Goal: Navigation & Orientation: Find specific page/section

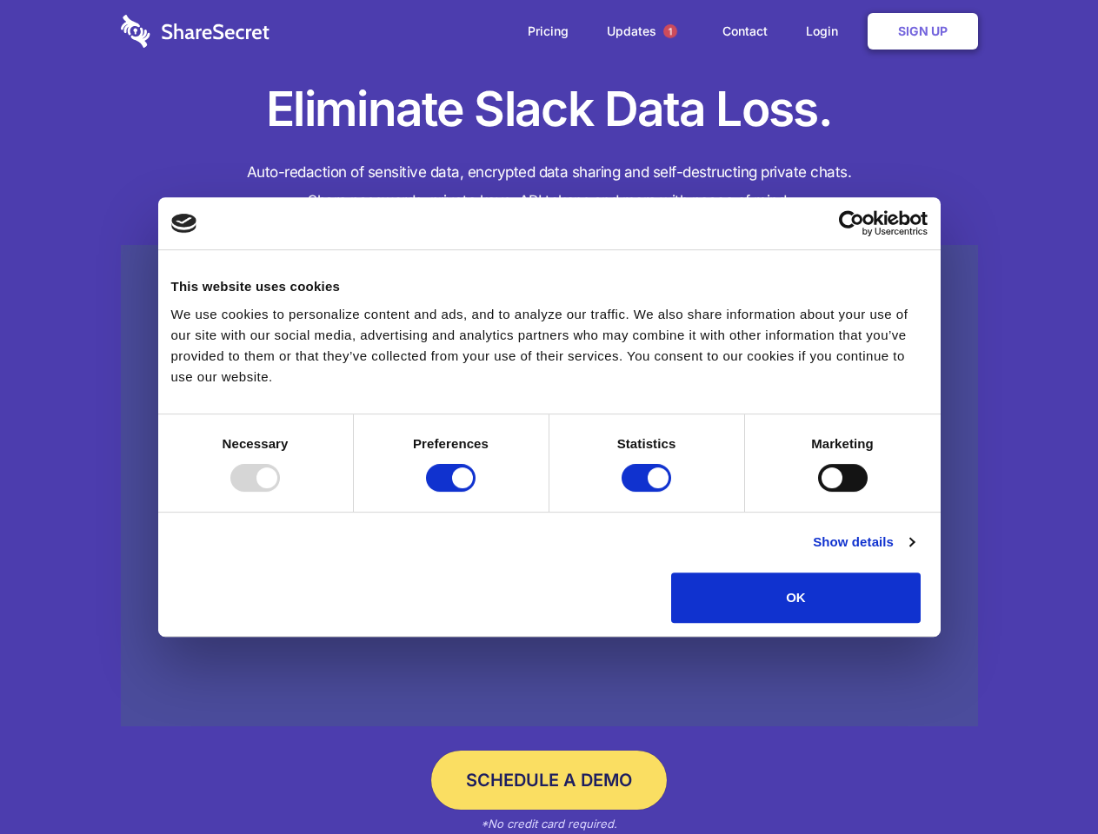
click at [280, 492] on div at bounding box center [255, 478] width 50 height 28
click at [475, 492] on input "Preferences" at bounding box center [451, 478] width 50 height 28
checkbox input "false"
click at [648, 492] on input "Statistics" at bounding box center [646, 478] width 50 height 28
checkbox input "false"
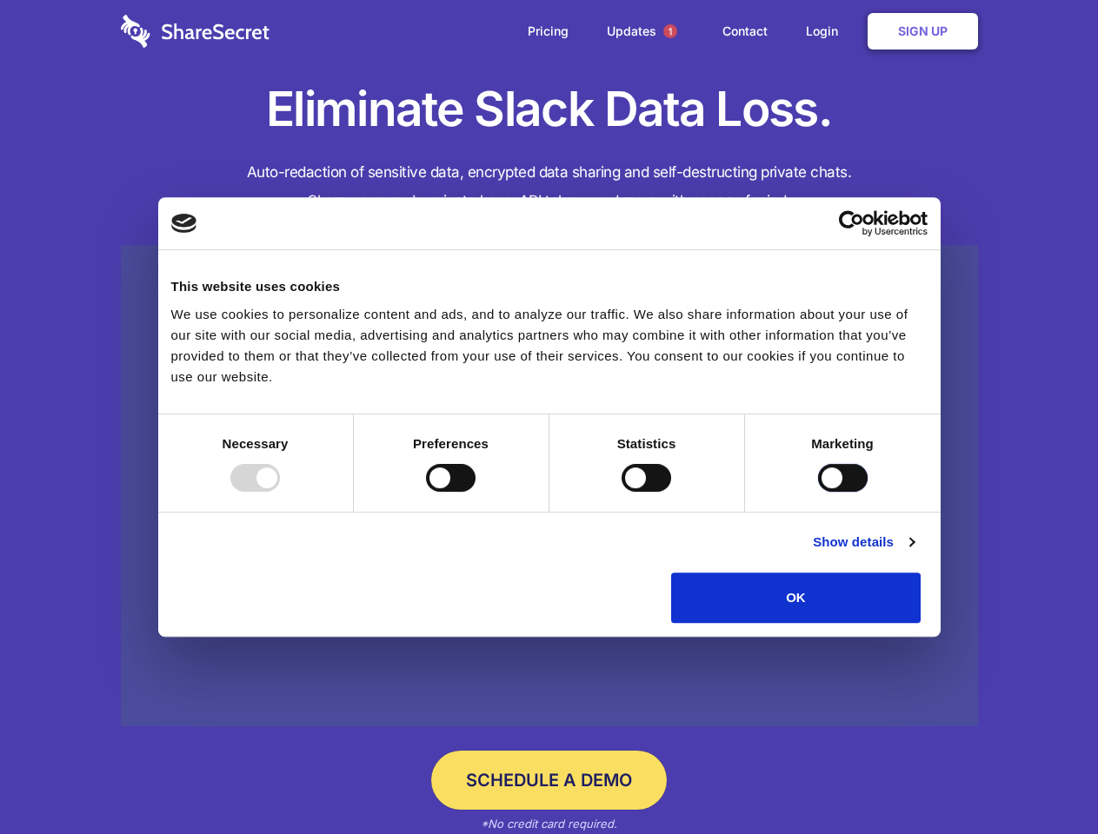
click at [818, 492] on input "Marketing" at bounding box center [843, 478] width 50 height 28
checkbox input "true"
click at [913, 553] on link "Show details" at bounding box center [863, 542] width 101 height 21
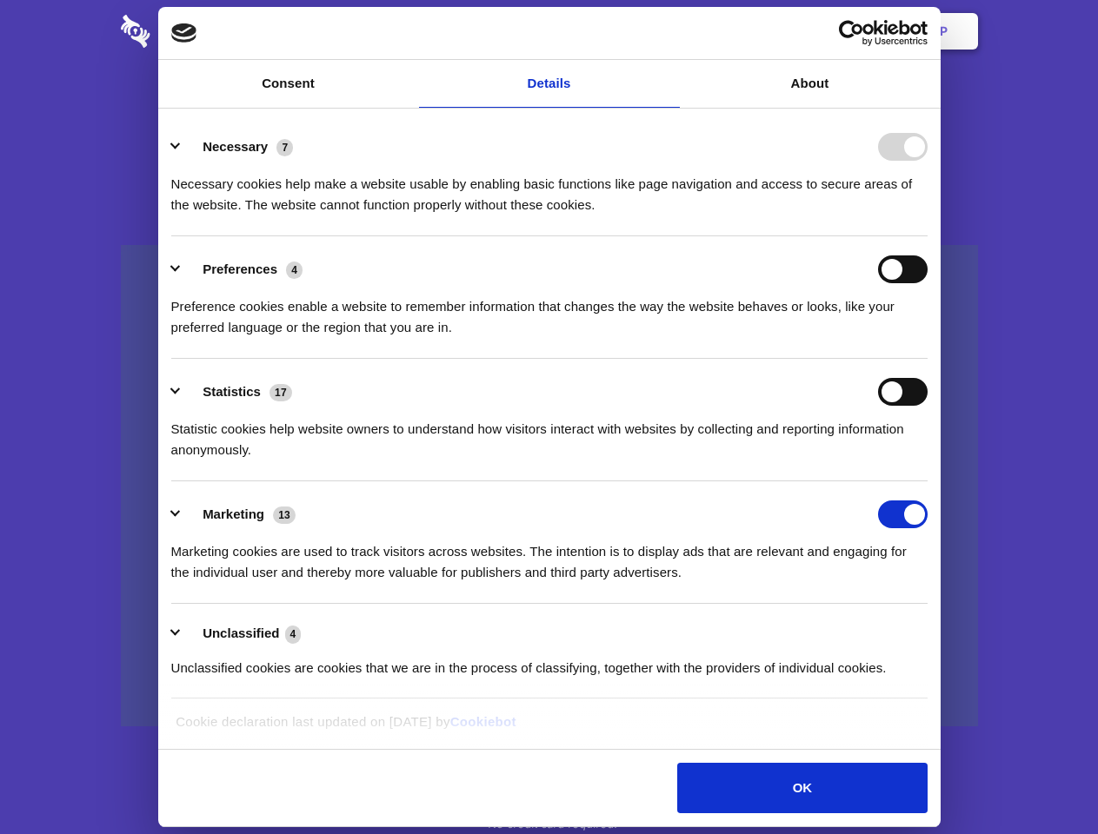
click at [927, 236] on li "Necessary 7 Necessary cookies help make a website usable by enabling basic func…" at bounding box center [549, 175] width 756 height 123
click at [669, 31] on span "1" at bounding box center [670, 31] width 14 height 14
